Goal: Navigation & Orientation: Find specific page/section

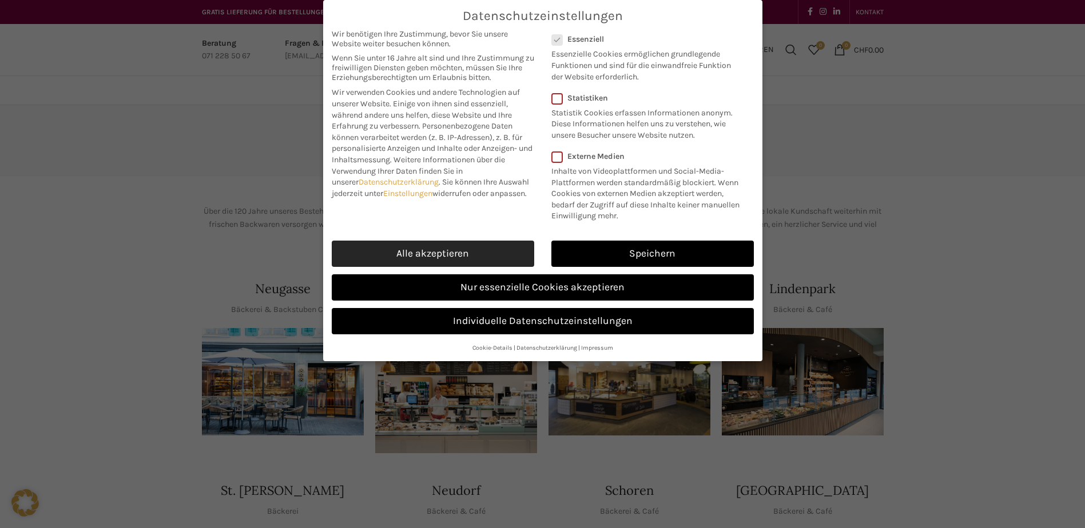
click at [464, 257] on link "Alle akzeptieren" at bounding box center [433, 254] width 202 height 26
checkbox input "true"
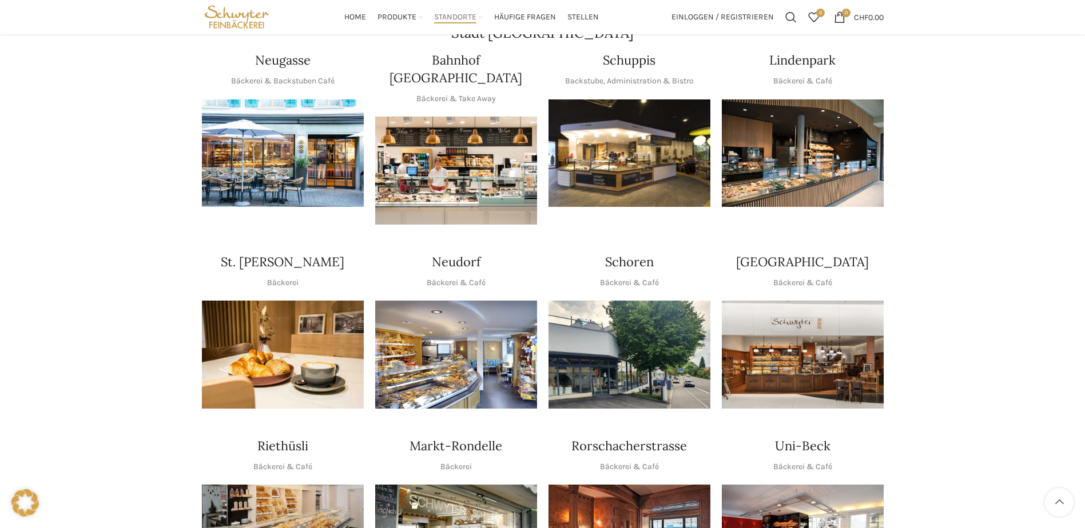
scroll to position [172, 0]
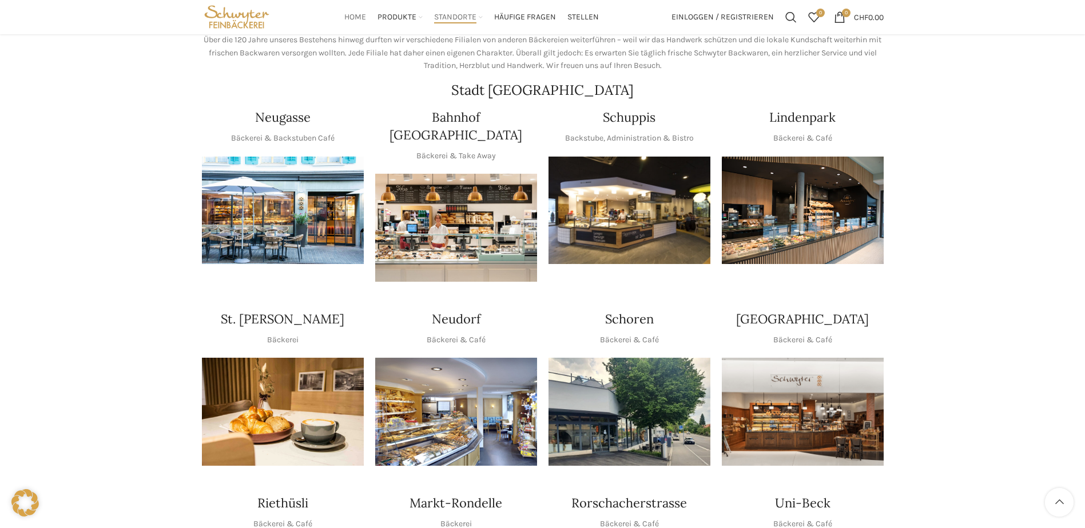
click at [357, 16] on span "Home" at bounding box center [355, 17] width 22 height 11
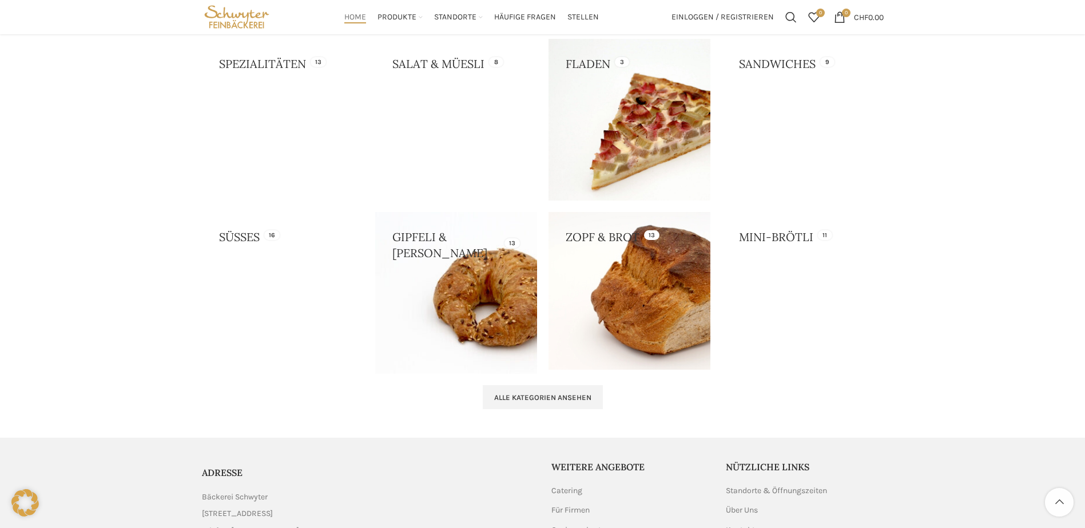
scroll to position [743, 0]
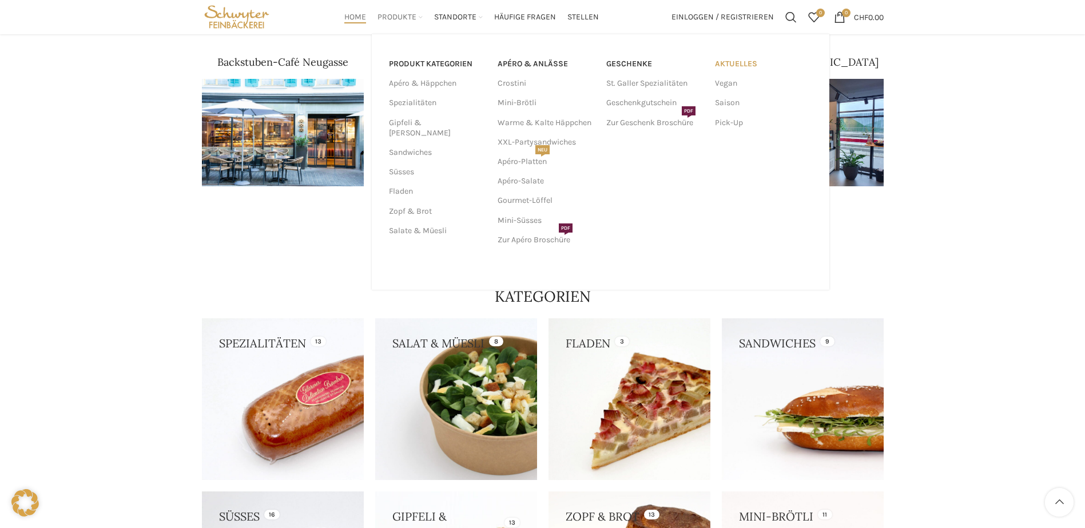
click at [736, 67] on link "Aktuelles" at bounding box center [763, 63] width 97 height 19
click at [736, 99] on link "Saison" at bounding box center [763, 102] width 97 height 19
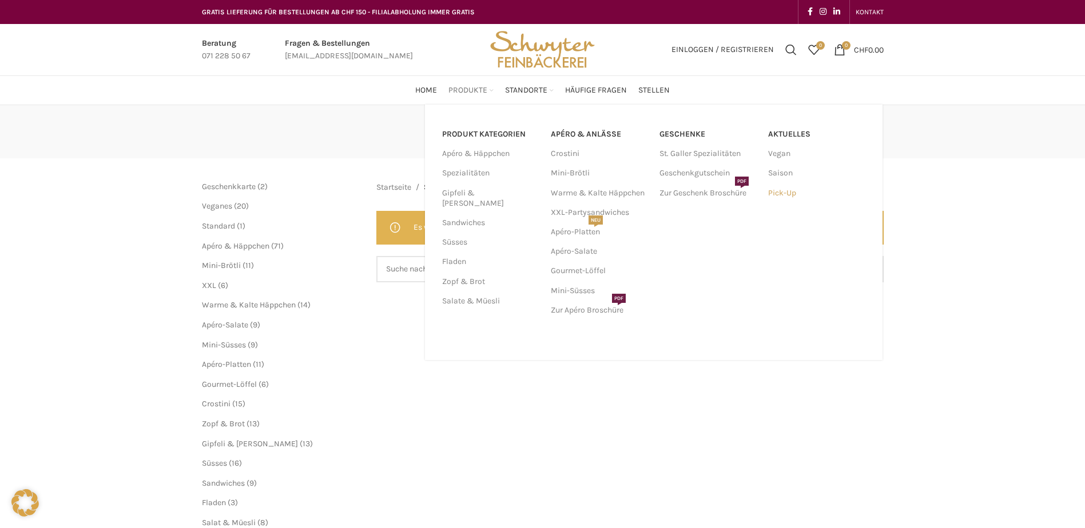
click at [784, 189] on link "Pick-Up" at bounding box center [816, 193] width 97 height 19
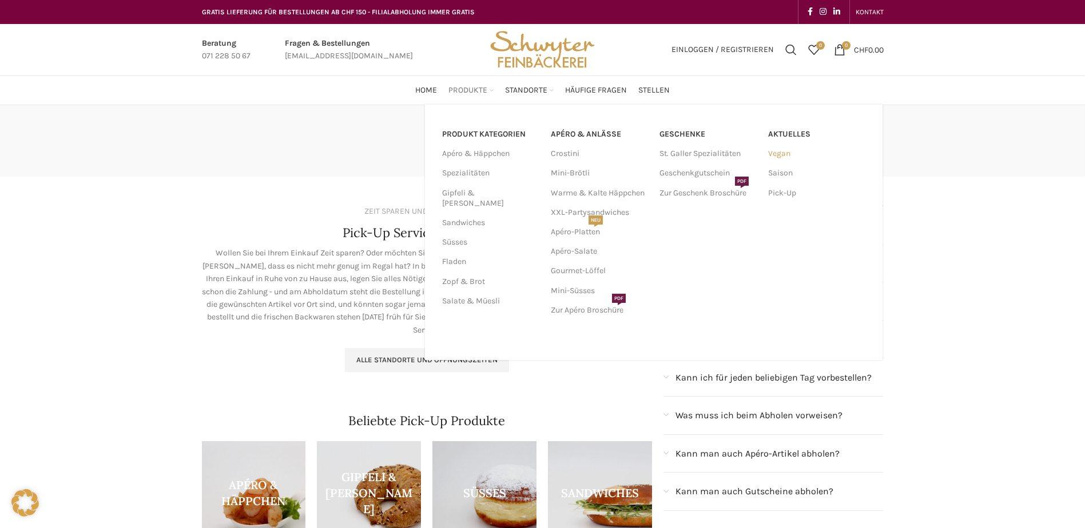
click at [776, 152] on link "Vegan" at bounding box center [816, 153] width 97 height 19
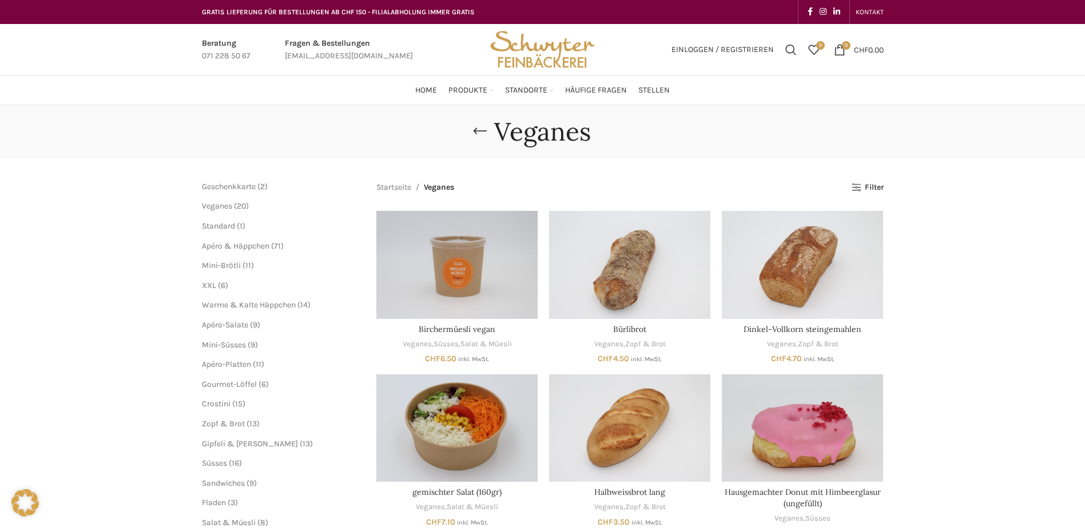
click at [507, 51] on img "Site logo" at bounding box center [542, 49] width 112 height 51
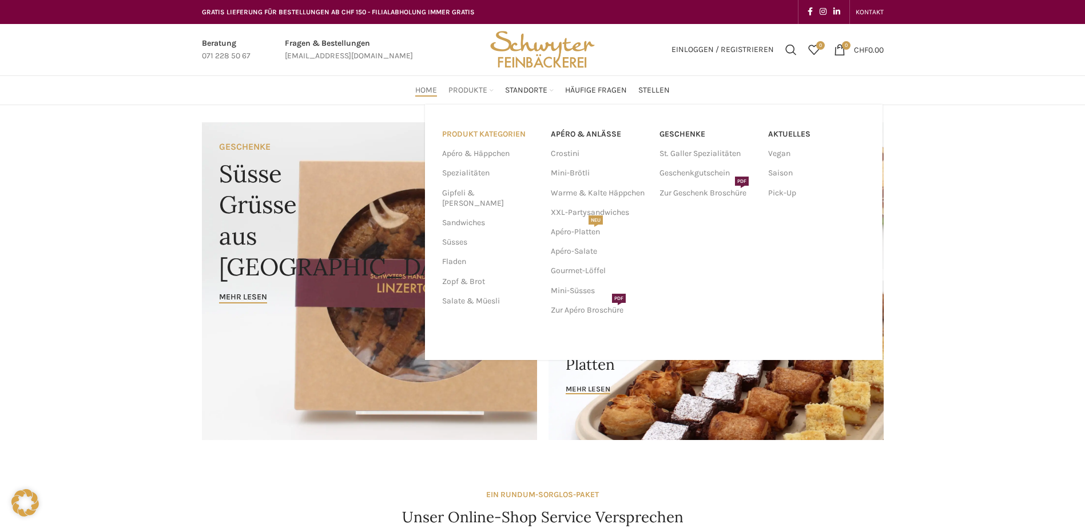
click at [472, 137] on link "PRODUKT KATEGORIEN" at bounding box center [489, 134] width 95 height 19
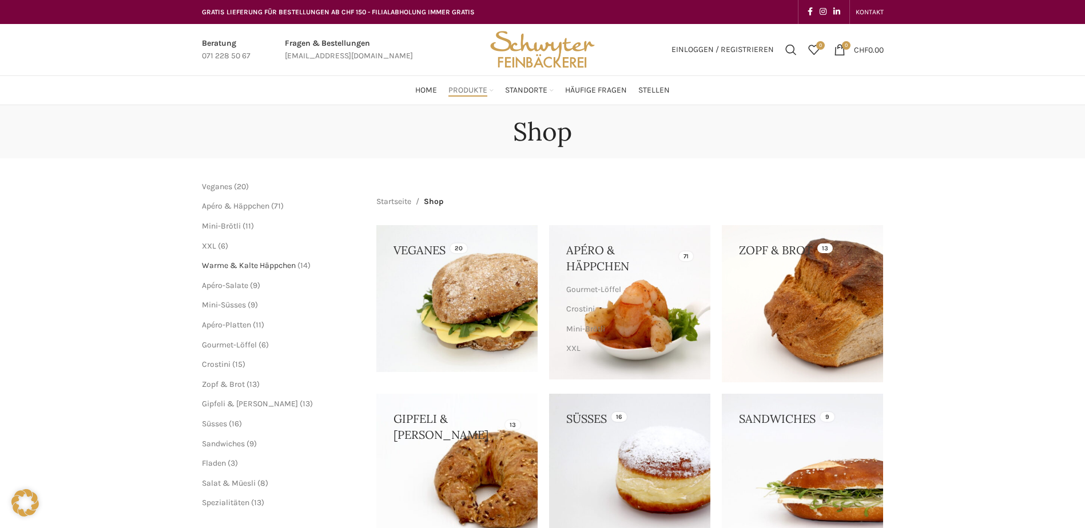
click at [237, 263] on span "Warme & Kalte Häppchen" at bounding box center [249, 266] width 94 height 10
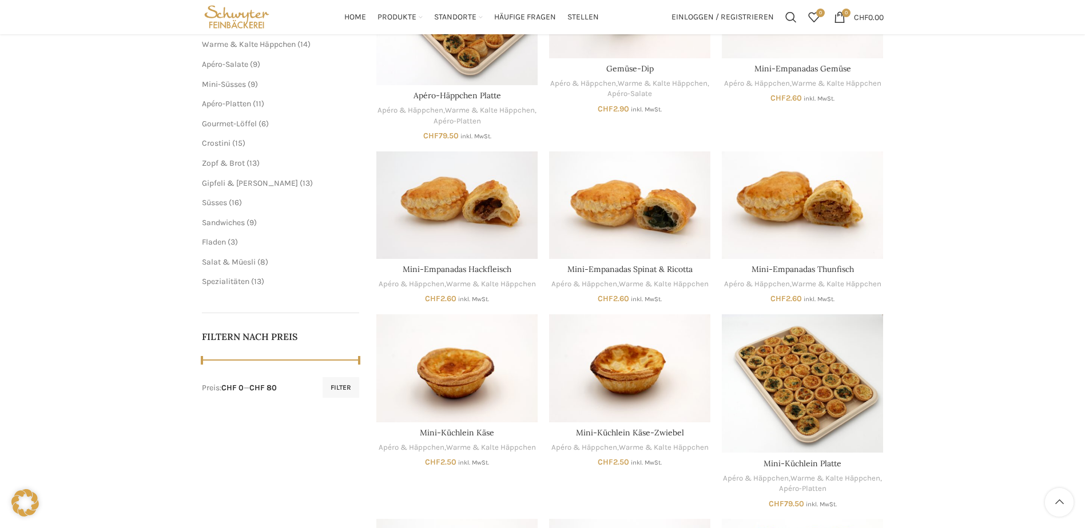
scroll to position [249, 0]
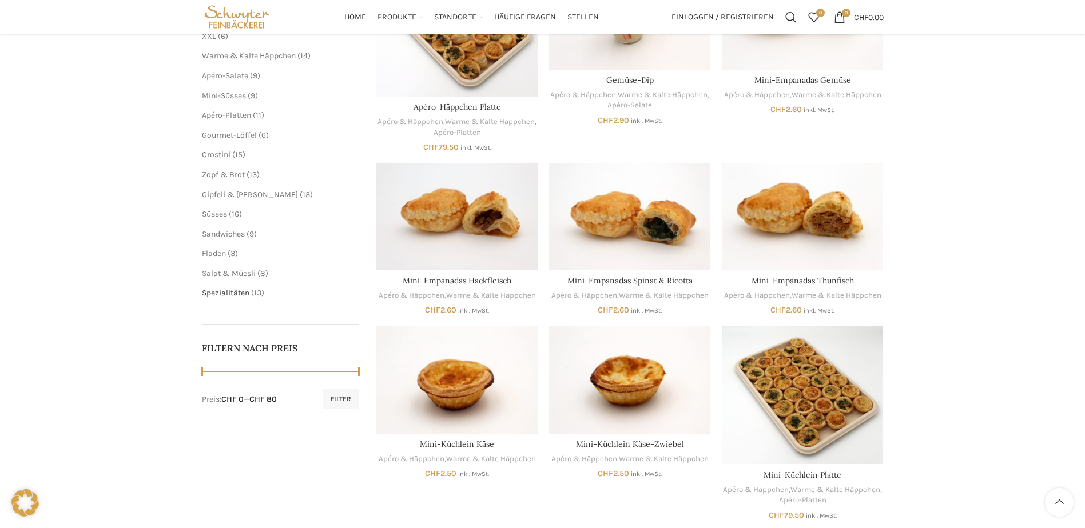
click at [230, 291] on span "Spezialitäten" at bounding box center [225, 293] width 47 height 10
